Goal: Task Accomplishment & Management: Use online tool/utility

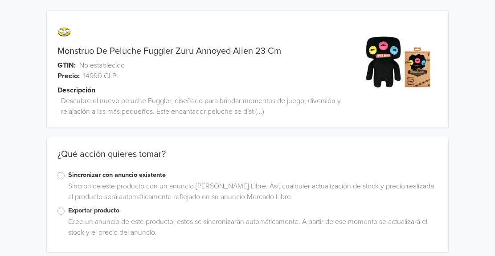
scroll to position [7, 0]
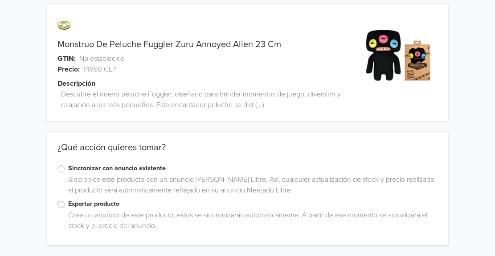
click at [68, 204] on label "Exportar producto" at bounding box center [252, 204] width 369 height 10
click at [0, 0] on input "Exportar producto" at bounding box center [0, 0] width 0 height 0
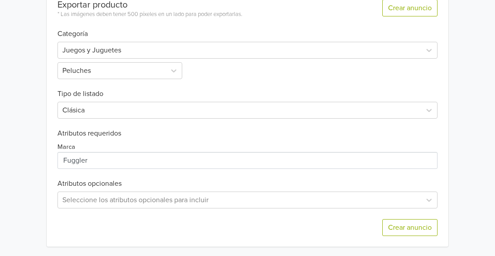
scroll to position [276, 0]
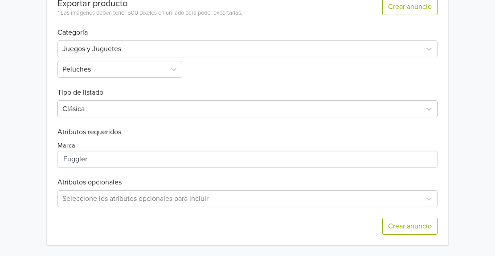
click at [214, 114] on div at bounding box center [239, 109] width 354 height 12
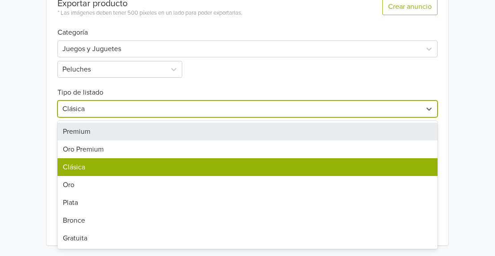
click at [166, 129] on div "Premium" at bounding box center [247, 132] width 380 height 18
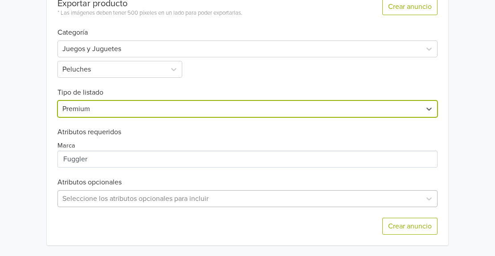
scroll to position [364, 0]
click at [83, 202] on div "Seleccione los atributos opcionales para incluir" at bounding box center [247, 199] width 380 height 17
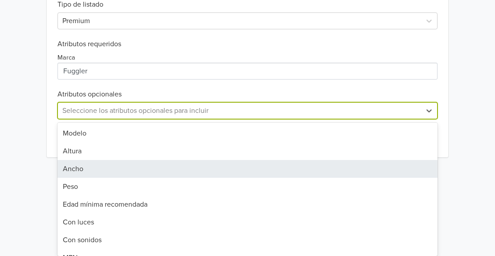
click at [72, 167] on div "Ancho" at bounding box center [247, 169] width 380 height 18
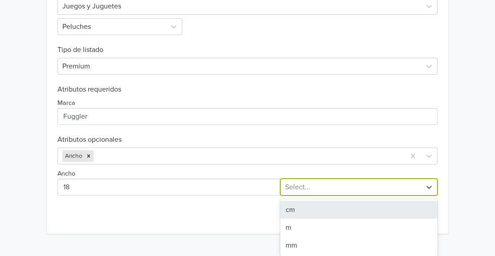
click at [328, 196] on div "3 results available. Use Up and Down to choose options, press Enter to select t…" at bounding box center [358, 187] width 157 height 17
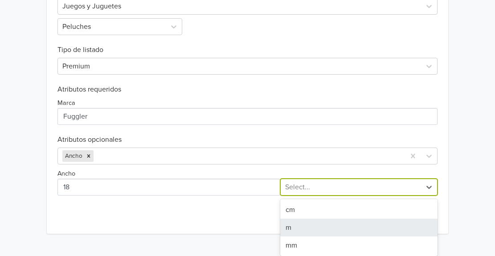
click at [288, 219] on div "m" at bounding box center [358, 228] width 157 height 18
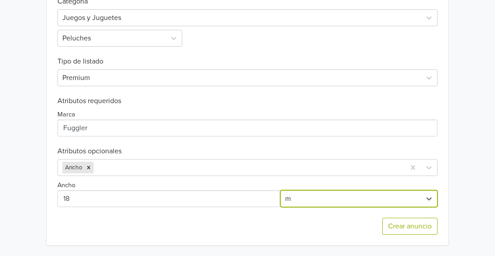
click at [299, 203] on div "option m, selected. m" at bounding box center [358, 199] width 157 height 17
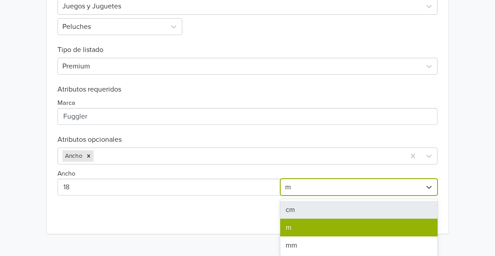
click at [294, 211] on div "cm" at bounding box center [358, 210] width 157 height 18
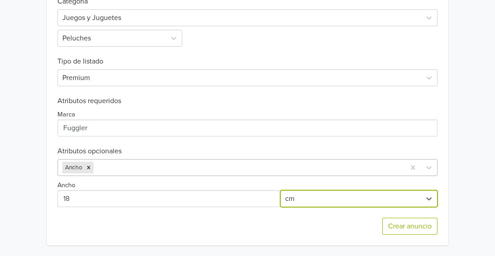
click at [151, 169] on div at bounding box center [247, 168] width 305 height 12
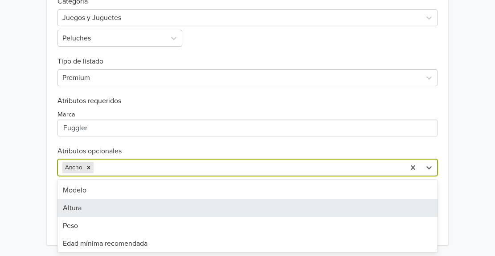
click at [84, 204] on div "Altura" at bounding box center [247, 208] width 380 height 18
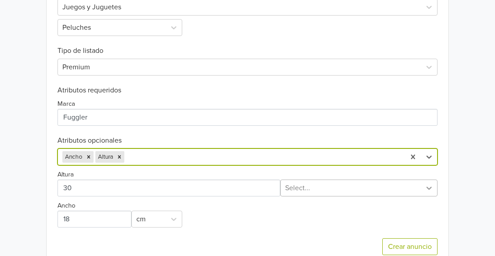
click at [426, 186] on icon at bounding box center [428, 188] width 9 height 9
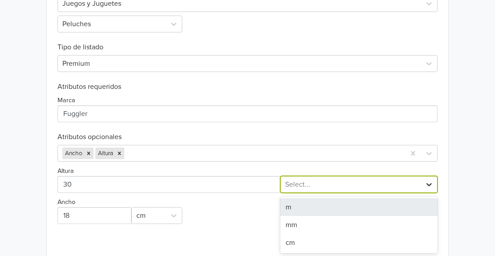
scroll to position [322, 0]
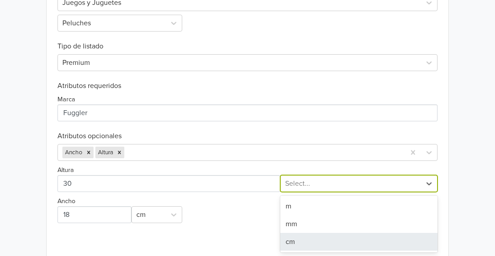
click at [299, 240] on div "cm" at bounding box center [358, 242] width 157 height 18
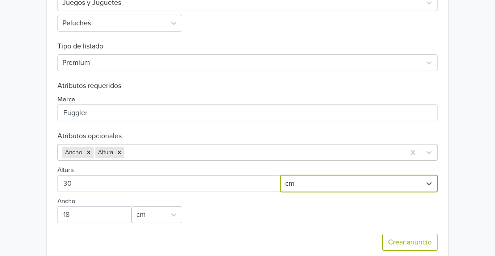
scroll to position [338, 0]
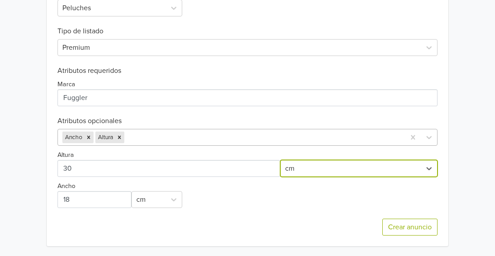
click at [166, 148] on div "Exportar producto * Las imágenes deben tener 500 píxeles en un lado para poder …" at bounding box center [247, 86] width 380 height 320
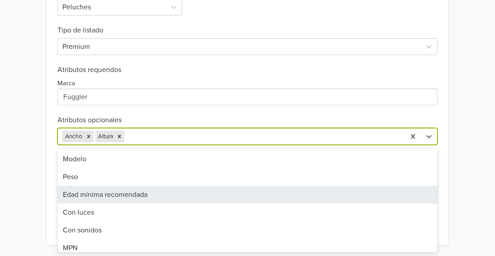
click at [95, 187] on div "Edad mínima recomendada" at bounding box center [247, 195] width 380 height 18
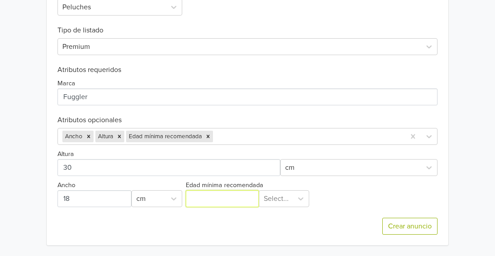
click at [211, 203] on input "Edad mínima recomendada" at bounding box center [222, 199] width 73 height 17
type input "3"
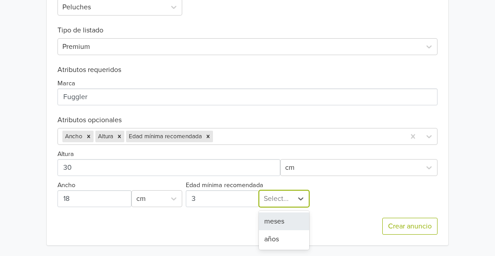
click at [278, 203] on div at bounding box center [276, 199] width 25 height 12
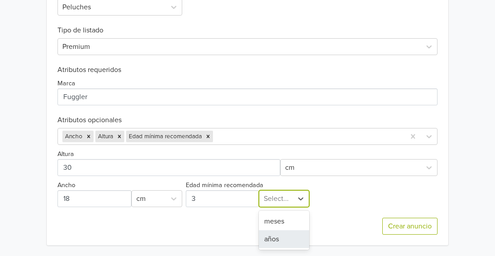
click at [269, 239] on div "años" at bounding box center [284, 240] width 50 height 18
click at [269, 239] on div "Crear anuncio" at bounding box center [247, 226] width 380 height 38
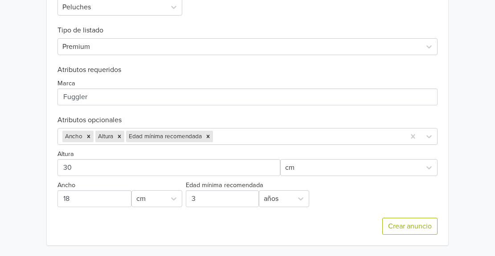
click at [269, 239] on div "Crear anuncio" at bounding box center [247, 226] width 380 height 38
click at [225, 139] on div at bounding box center [308, 136] width 186 height 12
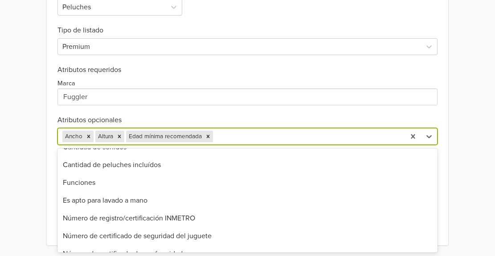
scroll to position [274, 0]
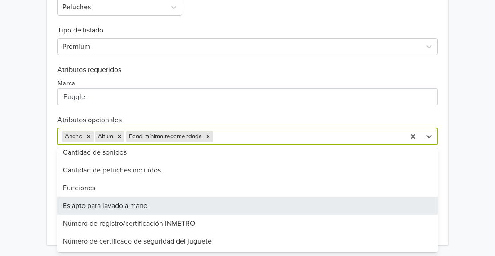
click at [126, 211] on div "Es apto para lavado a mano" at bounding box center [247, 206] width 380 height 18
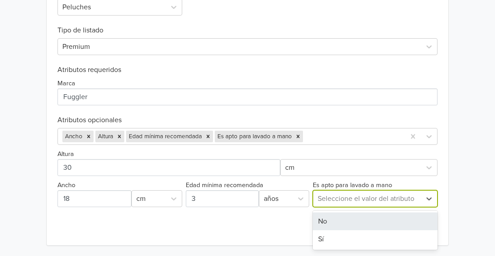
click at [358, 199] on div at bounding box center [366, 199] width 99 height 12
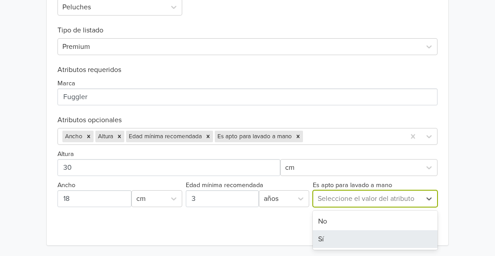
click at [331, 242] on div "Sí" at bounding box center [374, 240] width 125 height 18
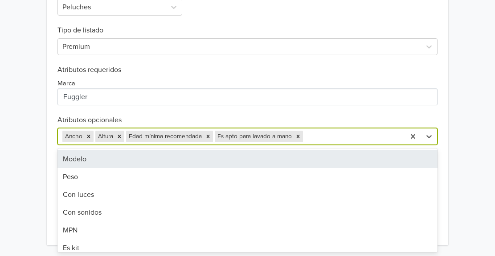
click at [313, 135] on div at bounding box center [352, 136] width 96 height 12
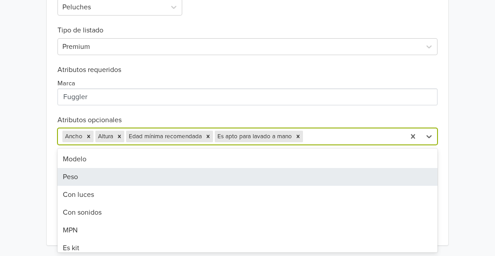
click at [83, 177] on div "Peso" at bounding box center [247, 177] width 380 height 18
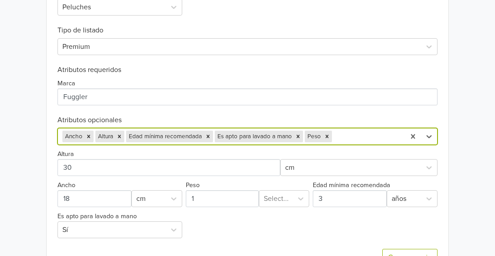
scroll to position [343, 0]
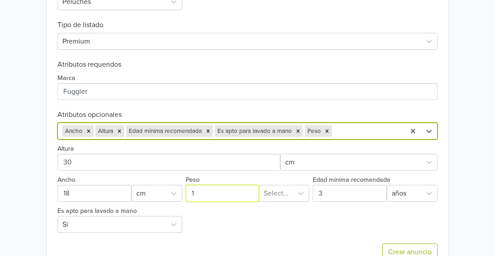
click at [213, 193] on input "Peso" at bounding box center [222, 193] width 73 height 17
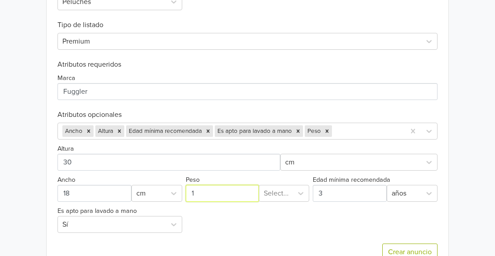
click at [213, 193] on input "Peso" at bounding box center [222, 193] width 73 height 17
type input "200"
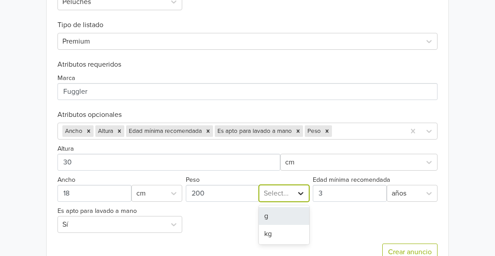
click at [301, 195] on icon at bounding box center [300, 193] width 9 height 9
click at [284, 210] on div "g" at bounding box center [284, 216] width 50 height 18
click at [349, 124] on div "Ancho Altura Edad mínima recomendada Es apto para lavado a mano Peso" at bounding box center [231, 131] width 347 height 16
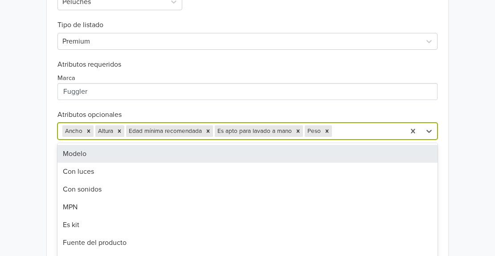
scroll to position [367, 0]
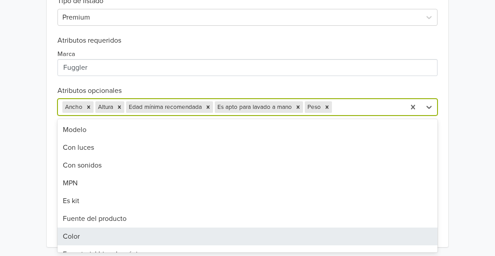
click at [68, 244] on div "Color" at bounding box center [247, 237] width 380 height 18
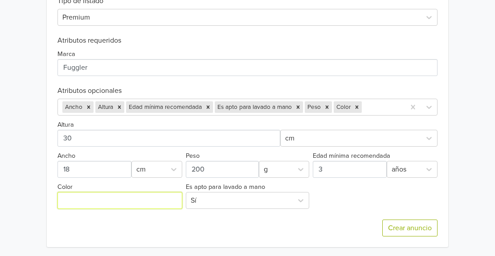
click at [94, 207] on input "Color" at bounding box center [119, 200] width 125 height 17
type input "NEGRO"
click at [283, 234] on div "Crear anuncio" at bounding box center [247, 228] width 380 height 38
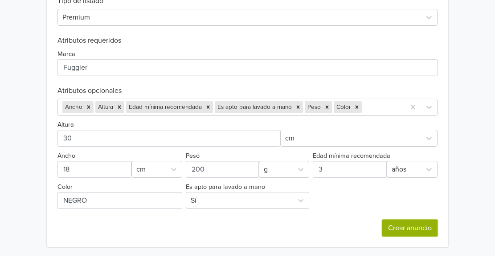
click at [400, 228] on button "Crear anuncio" at bounding box center [409, 228] width 55 height 17
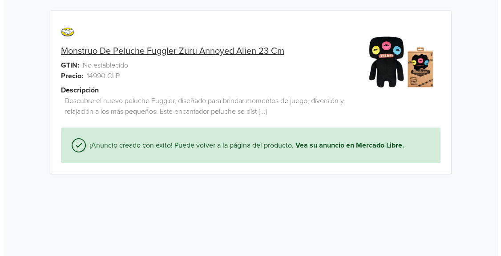
scroll to position [0, 0]
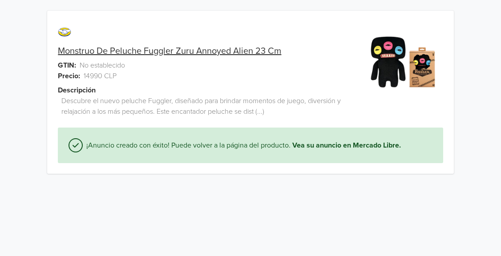
click at [207, 51] on link "Monstruo De Peluche Fuggler Zuru Annoyed Alien 23 Cm" at bounding box center [169, 51] width 223 height 11
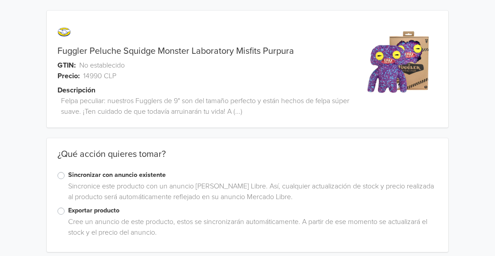
scroll to position [7, 0]
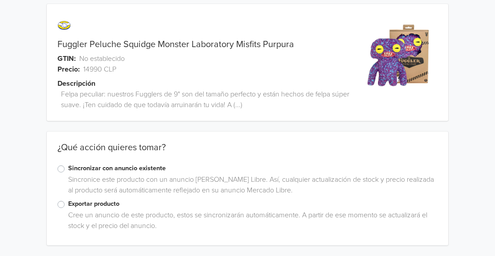
click at [68, 203] on label "Exportar producto" at bounding box center [252, 204] width 369 height 10
click at [0, 0] on input "Exportar producto" at bounding box center [0, 0] width 0 height 0
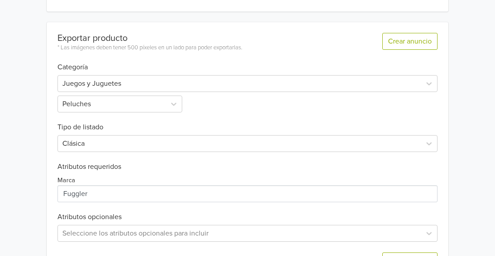
scroll to position [248, 0]
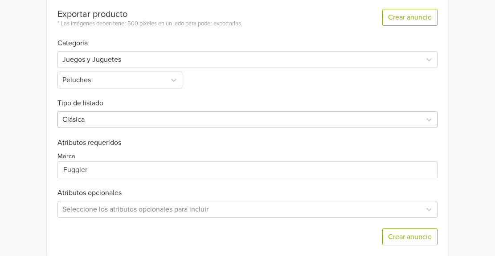
click at [152, 128] on div "Clásica" at bounding box center [247, 119] width 380 height 17
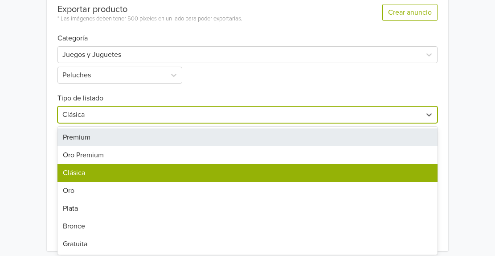
scroll to position [272, 0]
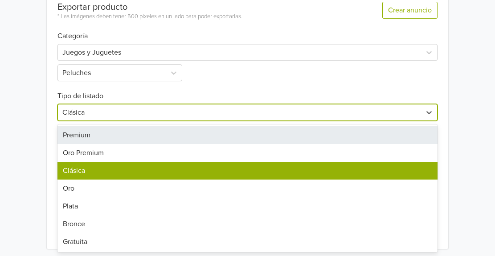
click at [89, 138] on div "Premium" at bounding box center [247, 135] width 380 height 18
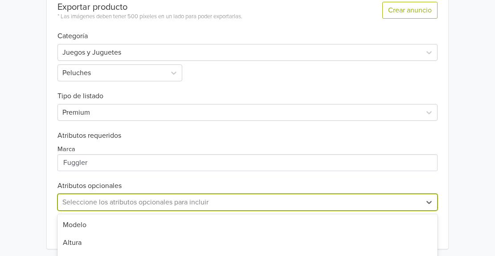
click at [100, 204] on div "32 results available. Use Up and Down to choose options, press Enter to select …" at bounding box center [247, 202] width 380 height 17
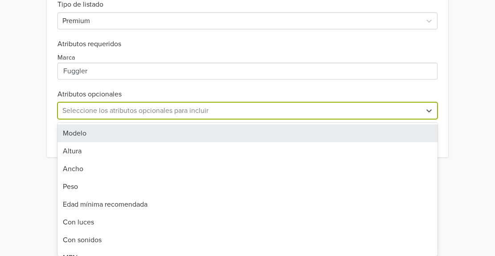
click at [73, 140] on div "Modelo" at bounding box center [247, 134] width 380 height 18
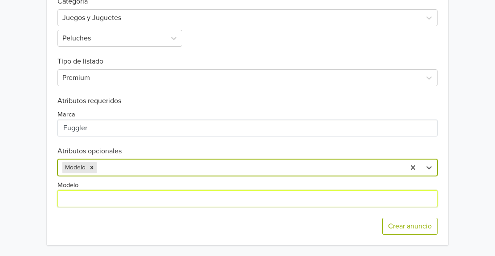
click at [71, 206] on input "Modelo" at bounding box center [247, 199] width 380 height 17
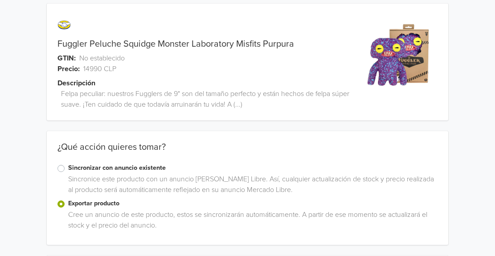
scroll to position [0, 0]
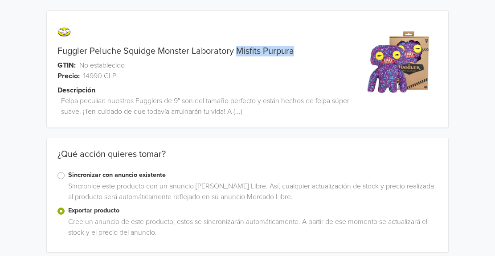
drag, startPoint x: 238, startPoint y: 49, endPoint x: 303, endPoint y: 53, distance: 65.6
click at [303, 53] on div "Fuggler Peluche Squidge Monster Laboratory Misfits Purpura" at bounding box center [197, 51] width 301 height 11
copy link "Misfits Purpura"
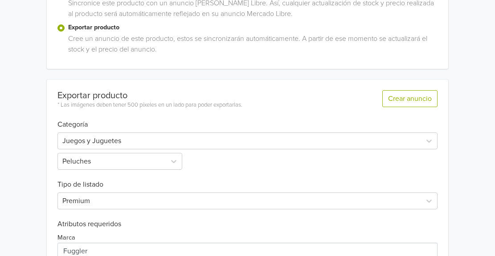
scroll to position [307, 0]
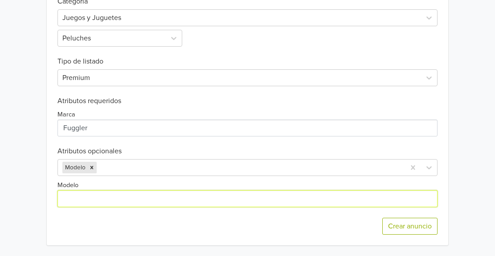
click at [88, 193] on input "Modelo" at bounding box center [247, 199] width 380 height 17
paste input "Misfits Purpura"
type input "Misfits Purpura"
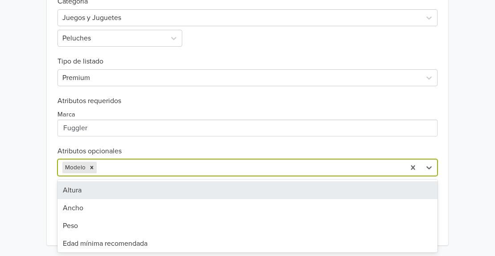
click at [158, 169] on div at bounding box center [249, 168] width 302 height 12
click at [91, 193] on div "Altura" at bounding box center [247, 191] width 380 height 18
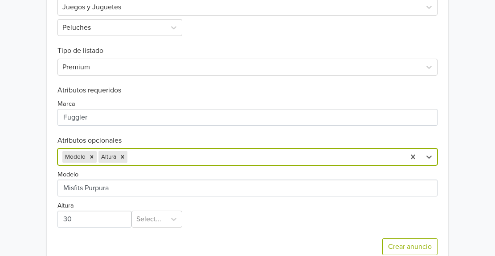
scroll to position [338, 0]
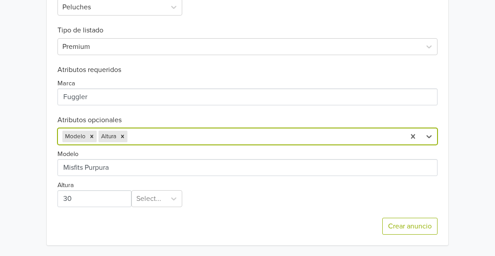
click at [143, 145] on div "option Altura, selected. Modelo Altura" at bounding box center [247, 136] width 380 height 17
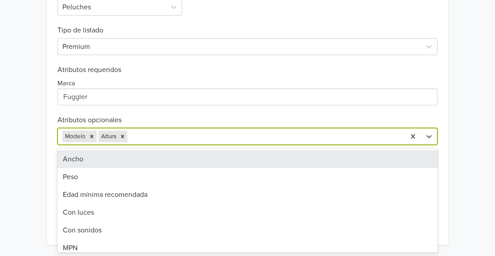
click at [108, 166] on div "Ancho" at bounding box center [247, 159] width 380 height 18
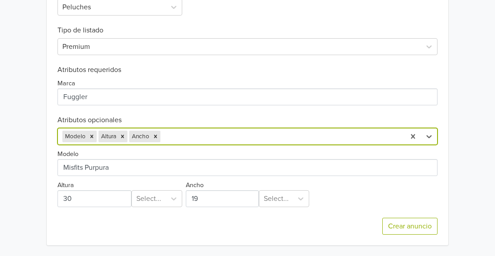
click at [174, 136] on div at bounding box center [281, 136] width 238 height 12
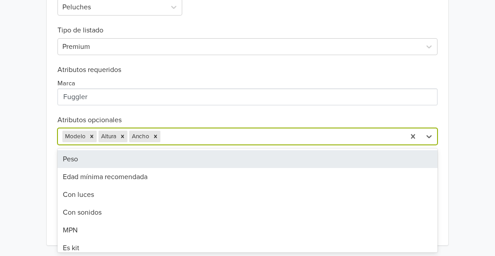
click at [109, 164] on div "Peso" at bounding box center [247, 159] width 380 height 18
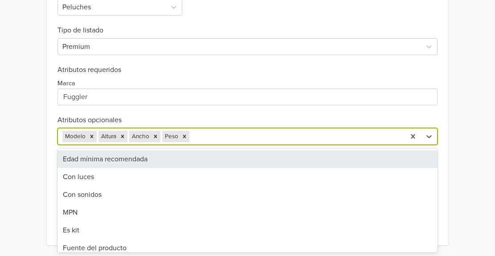
click at [213, 138] on div at bounding box center [295, 136] width 209 height 12
click at [118, 163] on div "Edad mínima recomendada" at bounding box center [247, 159] width 380 height 18
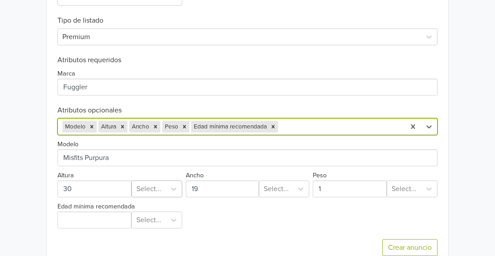
click at [166, 189] on div "Select..." at bounding box center [149, 189] width 34 height 16
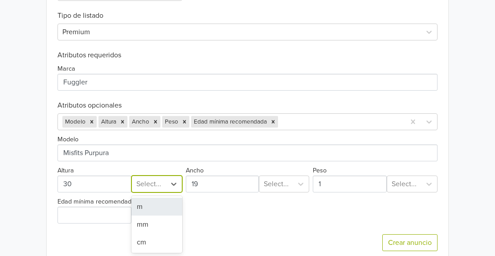
scroll to position [353, 0]
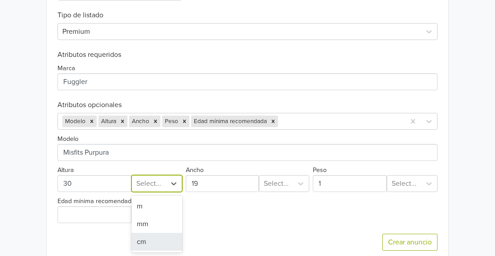
click at [139, 249] on div "cm" at bounding box center [156, 242] width 51 height 18
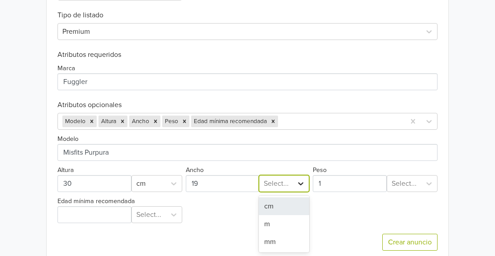
click at [303, 176] on div at bounding box center [300, 184] width 16 height 16
click at [277, 208] on div "cm" at bounding box center [284, 207] width 50 height 18
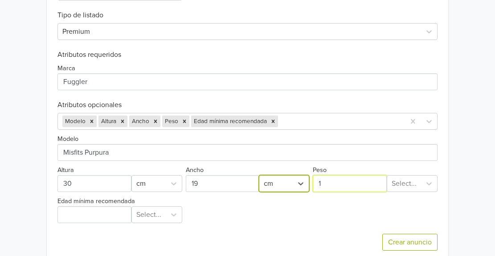
click at [331, 186] on input "Peso" at bounding box center [349, 183] width 74 height 17
type input "200"
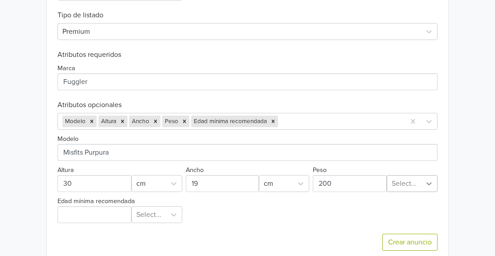
click at [431, 184] on icon at bounding box center [428, 183] width 9 height 9
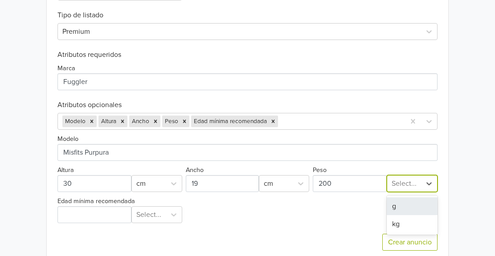
click at [404, 208] on div "g" at bounding box center [411, 207] width 51 height 18
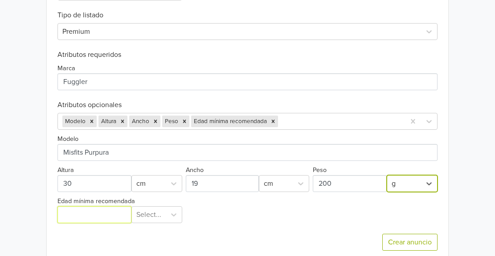
click at [118, 216] on input "Edad mínima recomendada" at bounding box center [94, 215] width 74 height 17
type input "4"
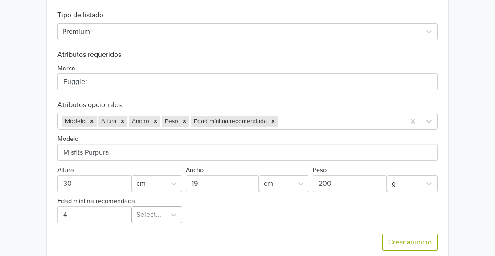
click at [150, 214] on div "Select..." at bounding box center [149, 215] width 34 height 16
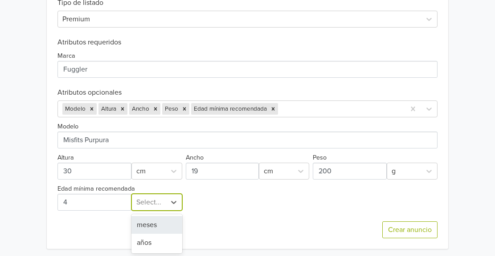
scroll to position [366, 0]
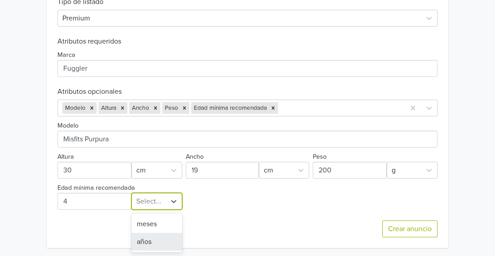
click at [144, 242] on div "años" at bounding box center [156, 242] width 51 height 18
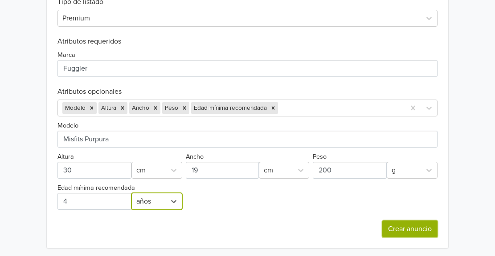
click at [389, 230] on button "Crear anuncio" at bounding box center [409, 229] width 55 height 17
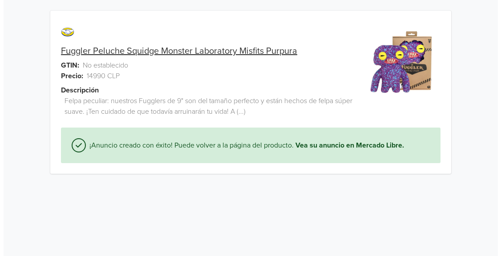
scroll to position [0, 0]
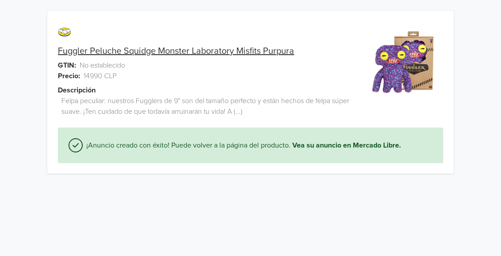
click at [232, 48] on link "Fuggler Peluche Squidge Monster Laboratory Misfits Purpura" at bounding box center [176, 51] width 236 height 11
